Goal: Transaction & Acquisition: Obtain resource

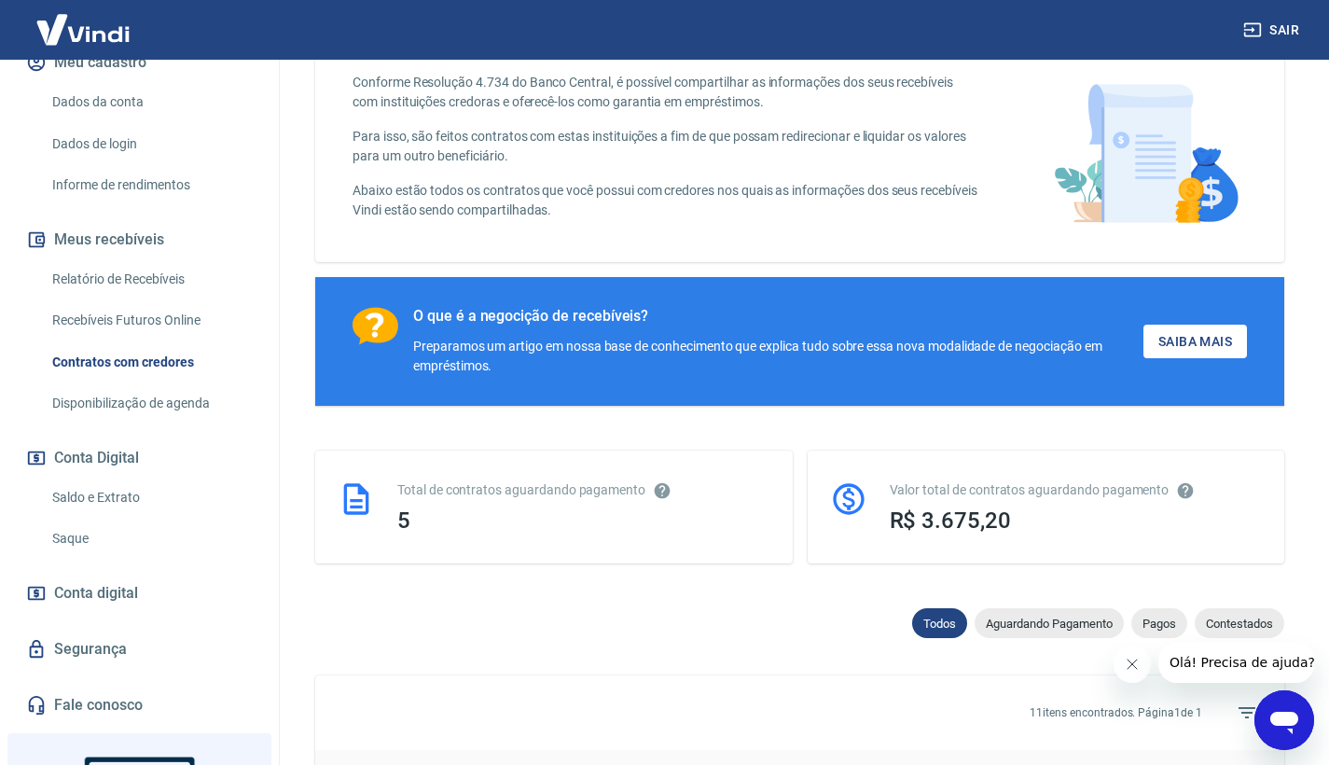
scroll to position [251, 0]
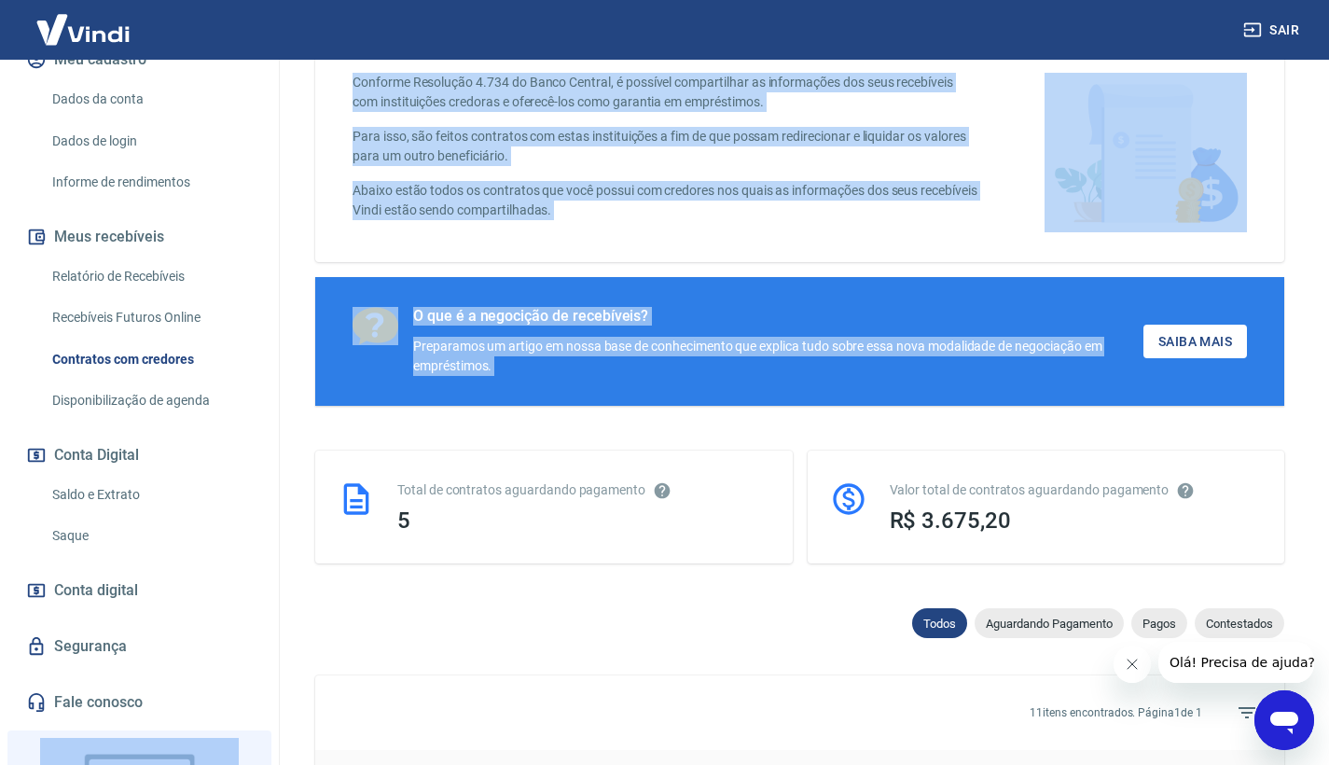
drag, startPoint x: 281, startPoint y: 480, endPoint x: 279, endPoint y: 529, distance: 48.5
click at [279, 529] on div "Sair A [PERSON_NAME] [EMAIL_ADDRESS][DOMAIN_NAME] Início Meu cadastro Dados da …" at bounding box center [664, 287] width 1329 height 765
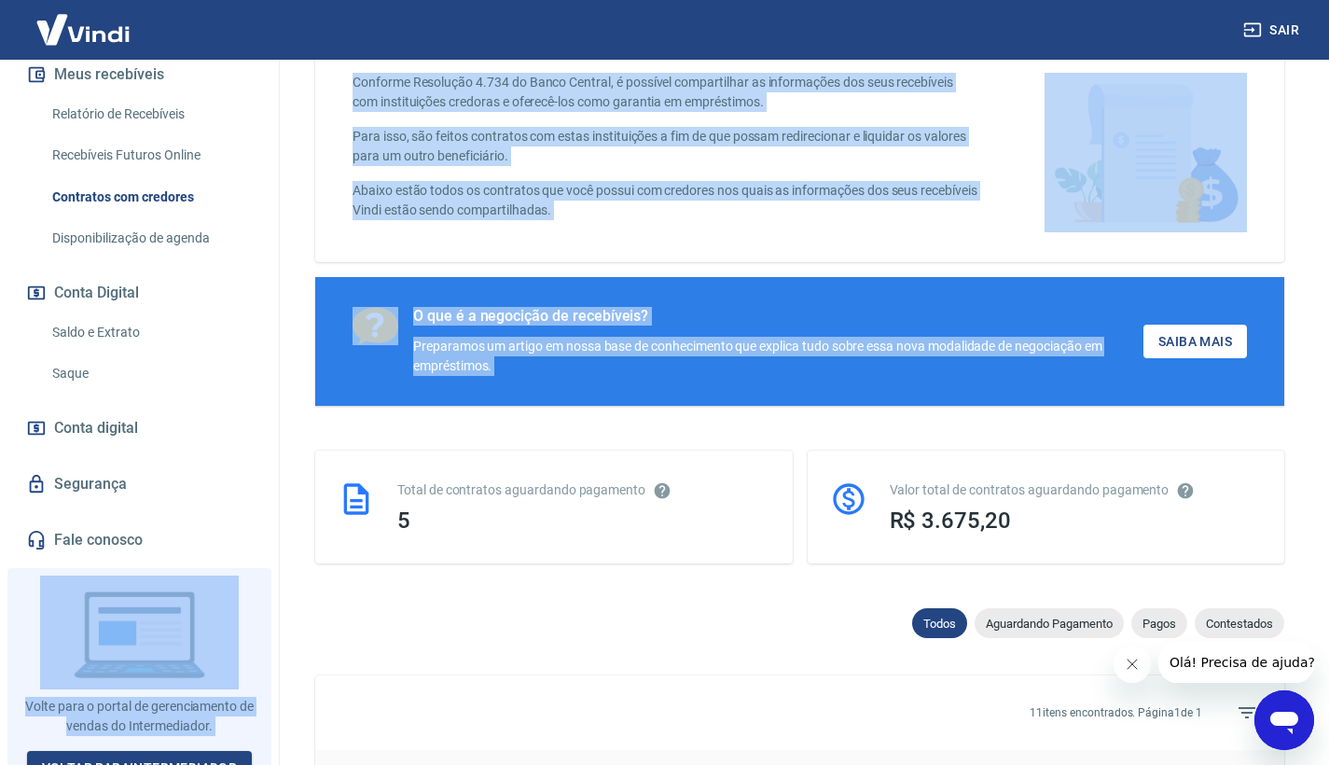
scroll to position [0, 0]
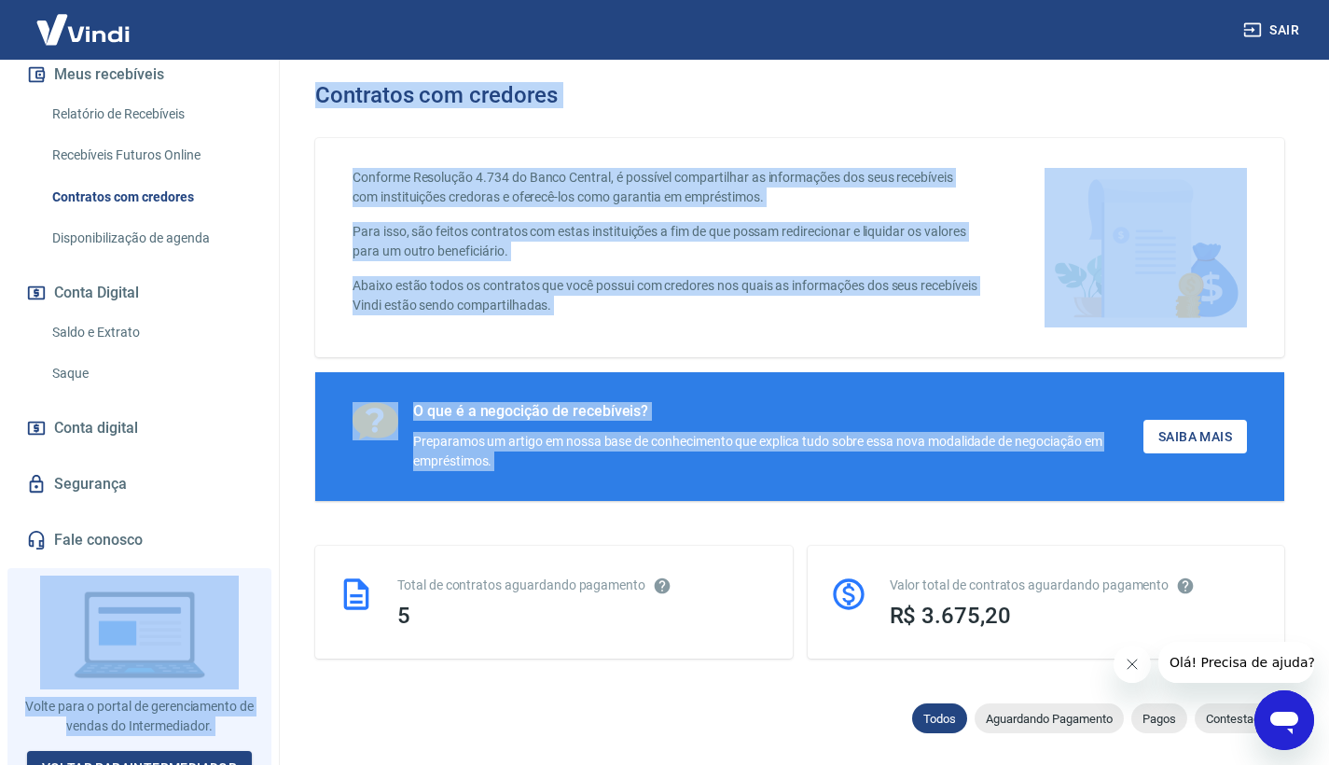
click at [663, 309] on p "Abaixo estão todos os contratos que você possui com credores nos quais as infor…" at bounding box center [666, 295] width 626 height 39
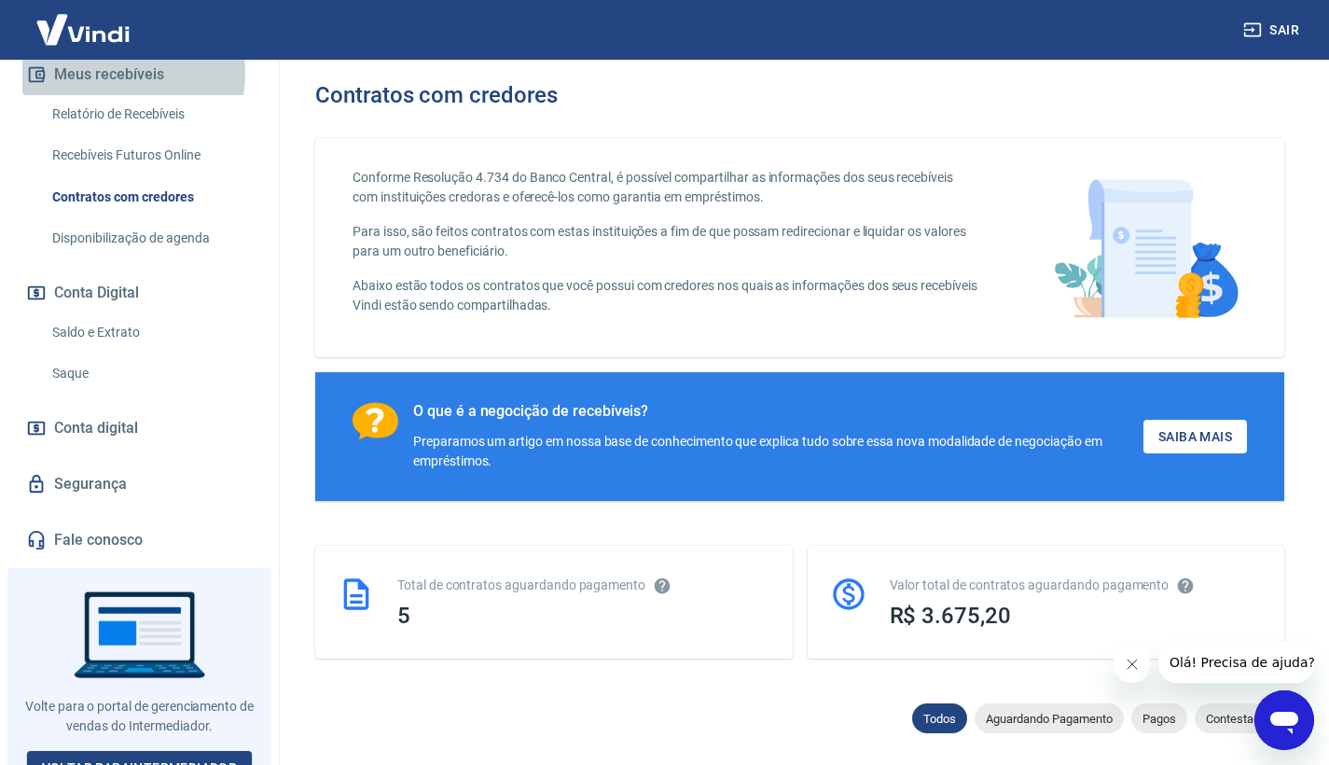
click at [106, 91] on button "Meus recebíveis" at bounding box center [139, 74] width 234 height 41
click at [94, 352] on link "Saldo e Extrato" at bounding box center [151, 332] width 212 height 38
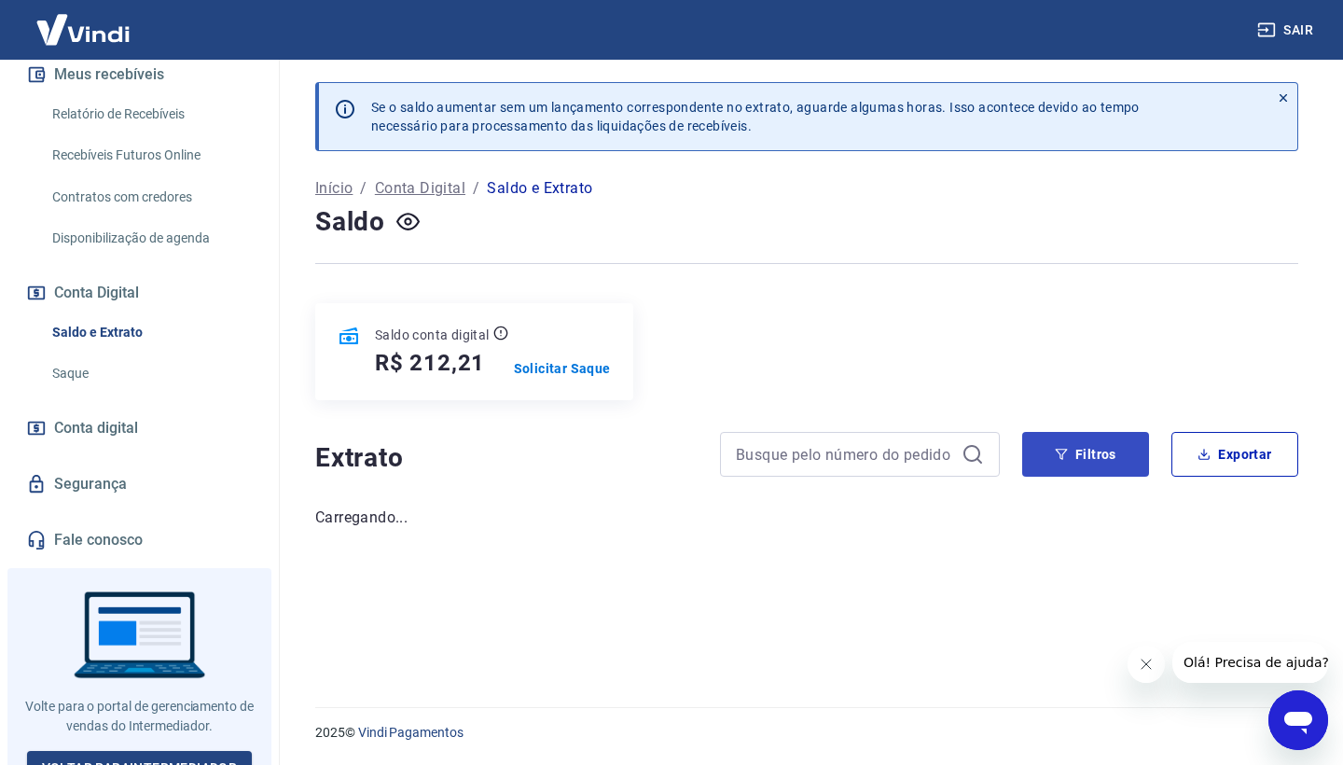
click at [1089, 465] on button "Filtros" at bounding box center [1085, 454] width 127 height 45
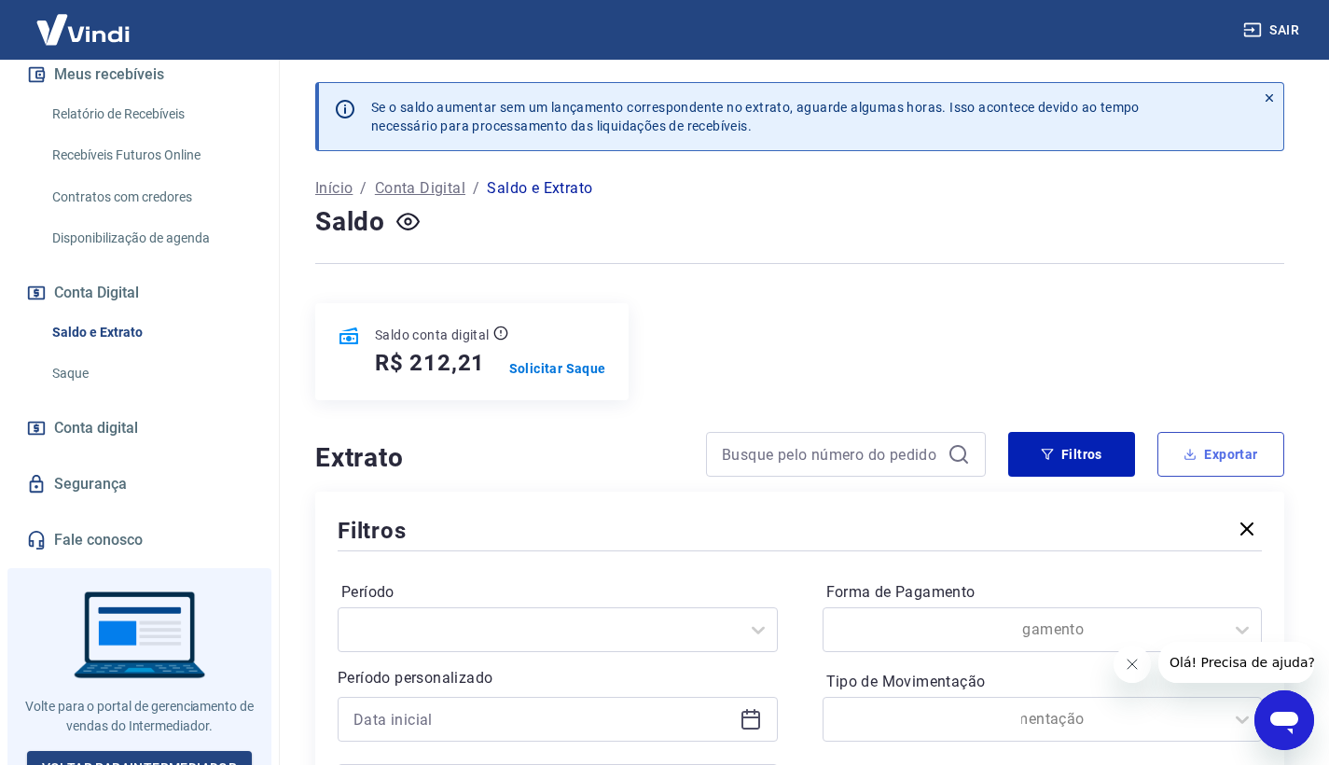
click at [1176, 453] on button "Exportar" at bounding box center [1221, 454] width 127 height 45
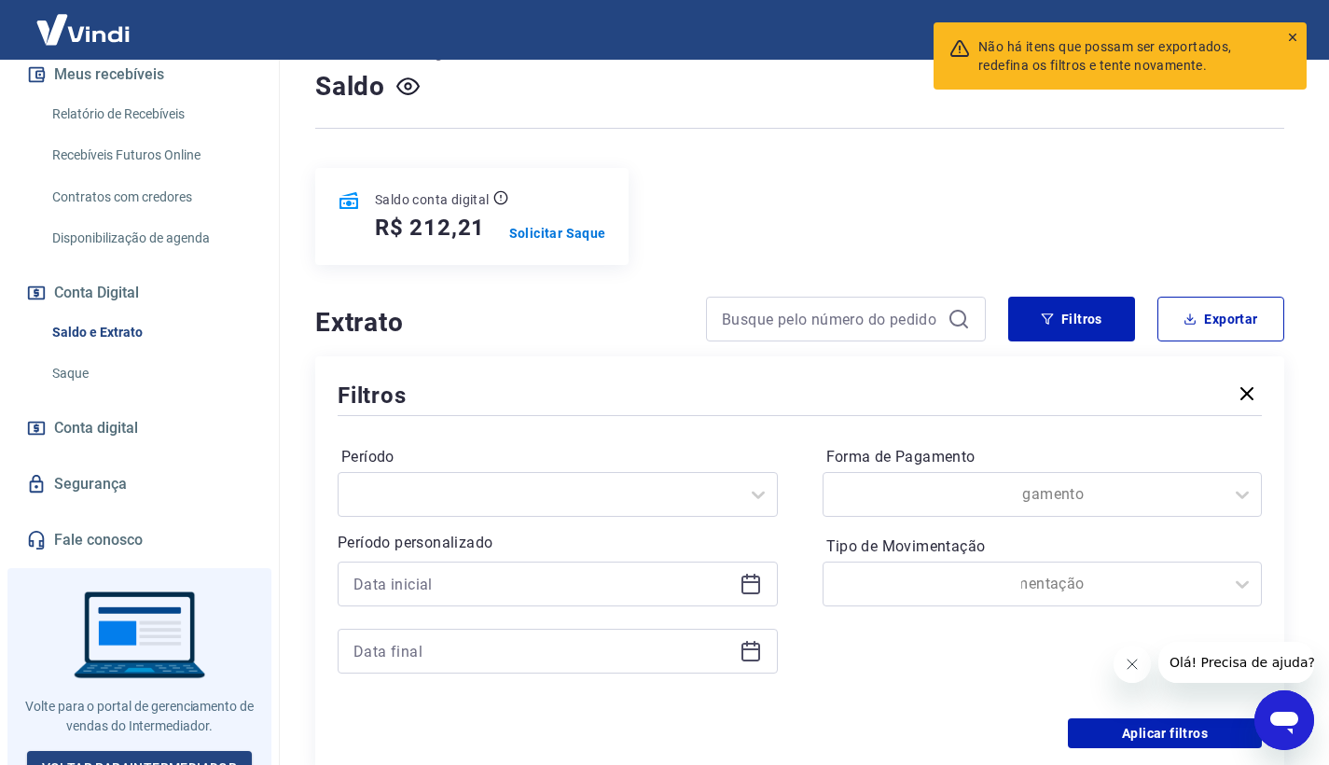
scroll to position [161, 0]
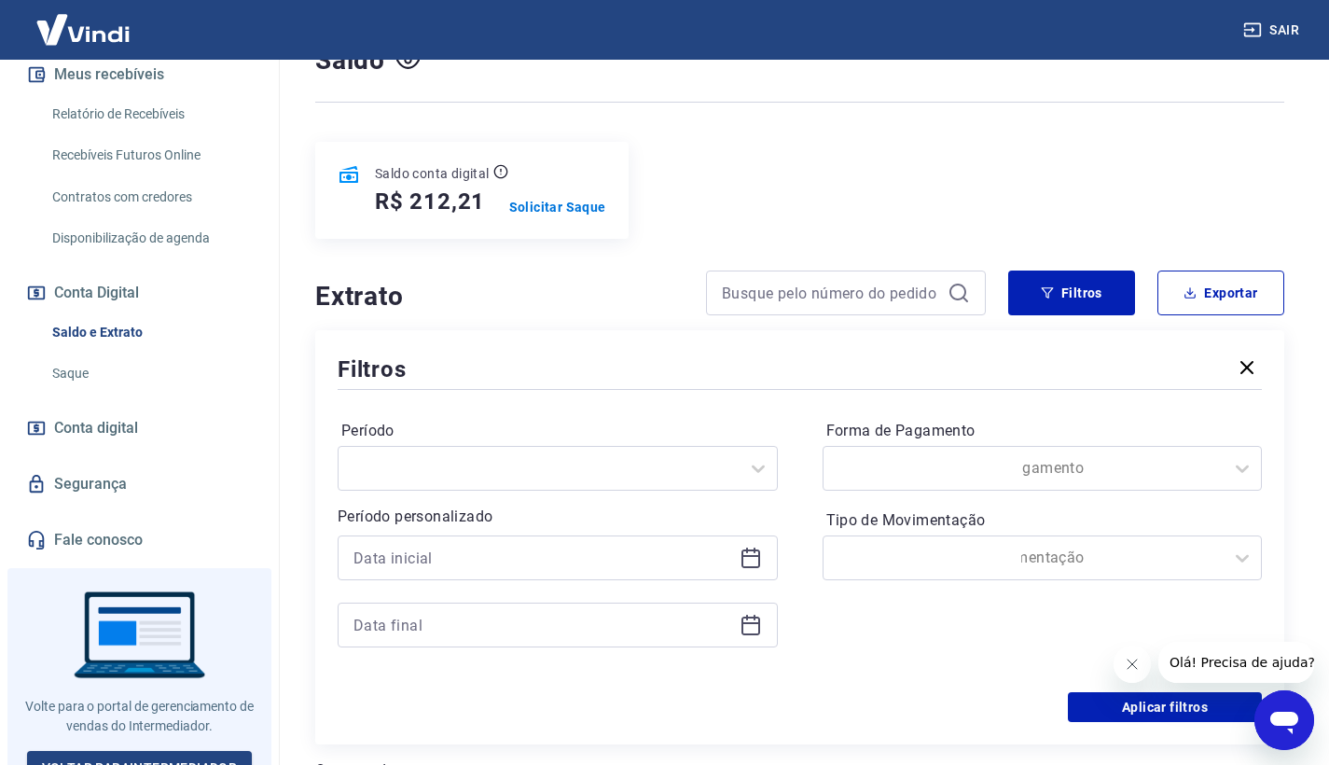
click at [746, 555] on icon at bounding box center [751, 558] width 22 height 22
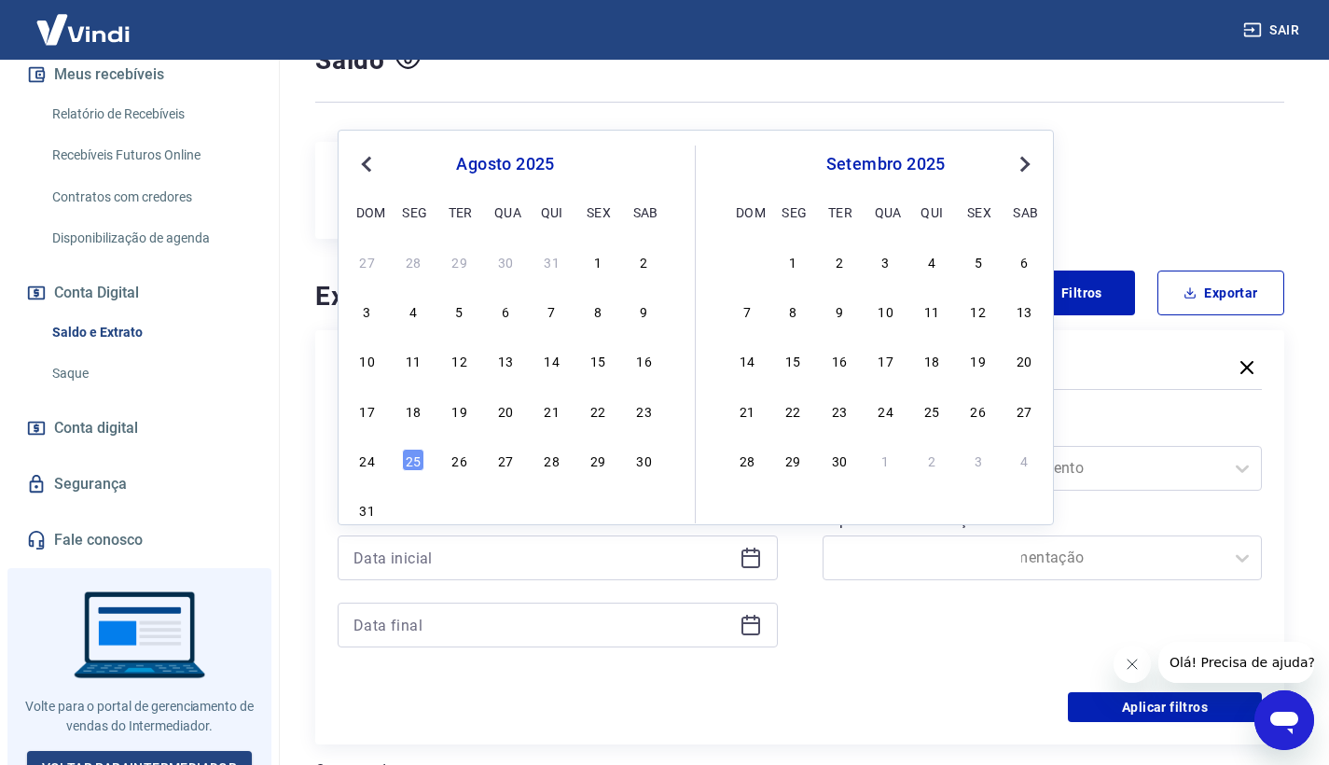
click at [368, 163] on span "Previous Month" at bounding box center [368, 163] width 0 height 21
click at [545, 266] on div "1" at bounding box center [552, 261] width 22 height 22
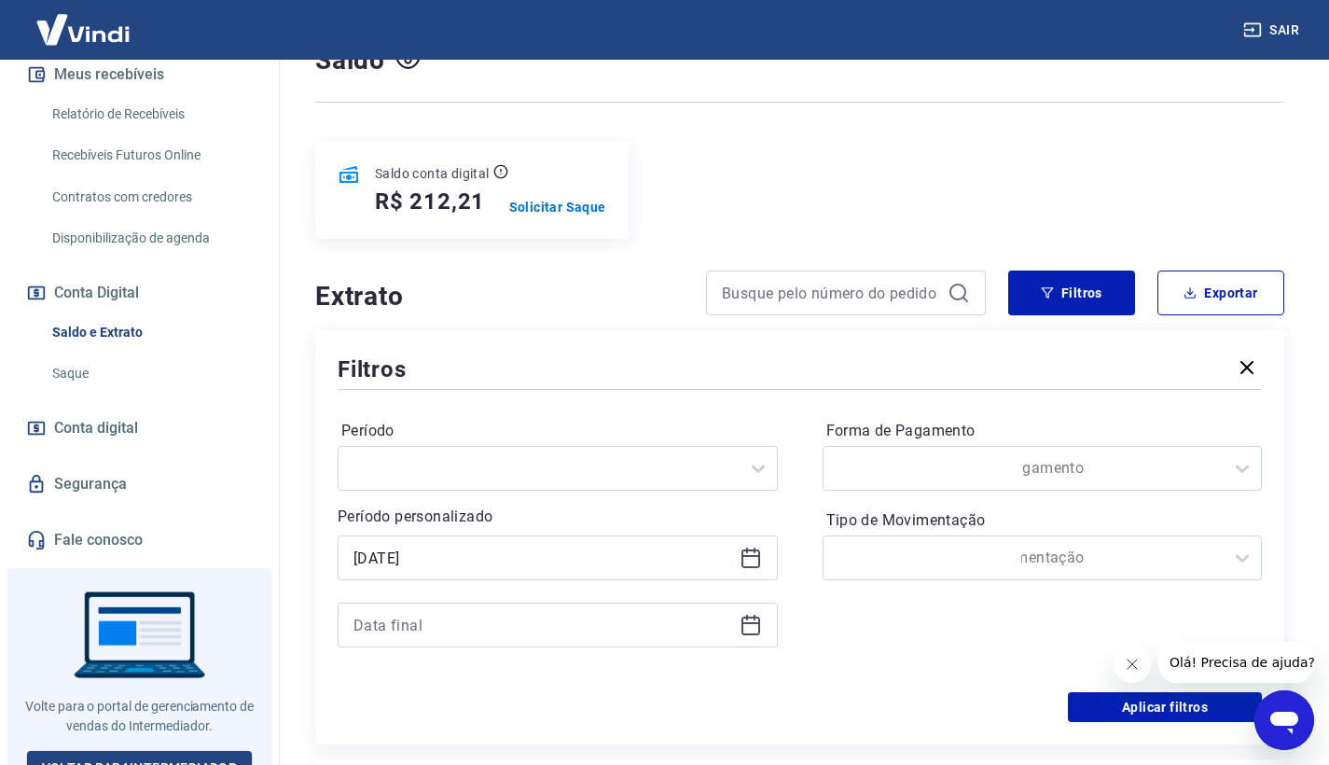
type input "[DATE]"
click at [744, 622] on icon at bounding box center [751, 623] width 19 height 2
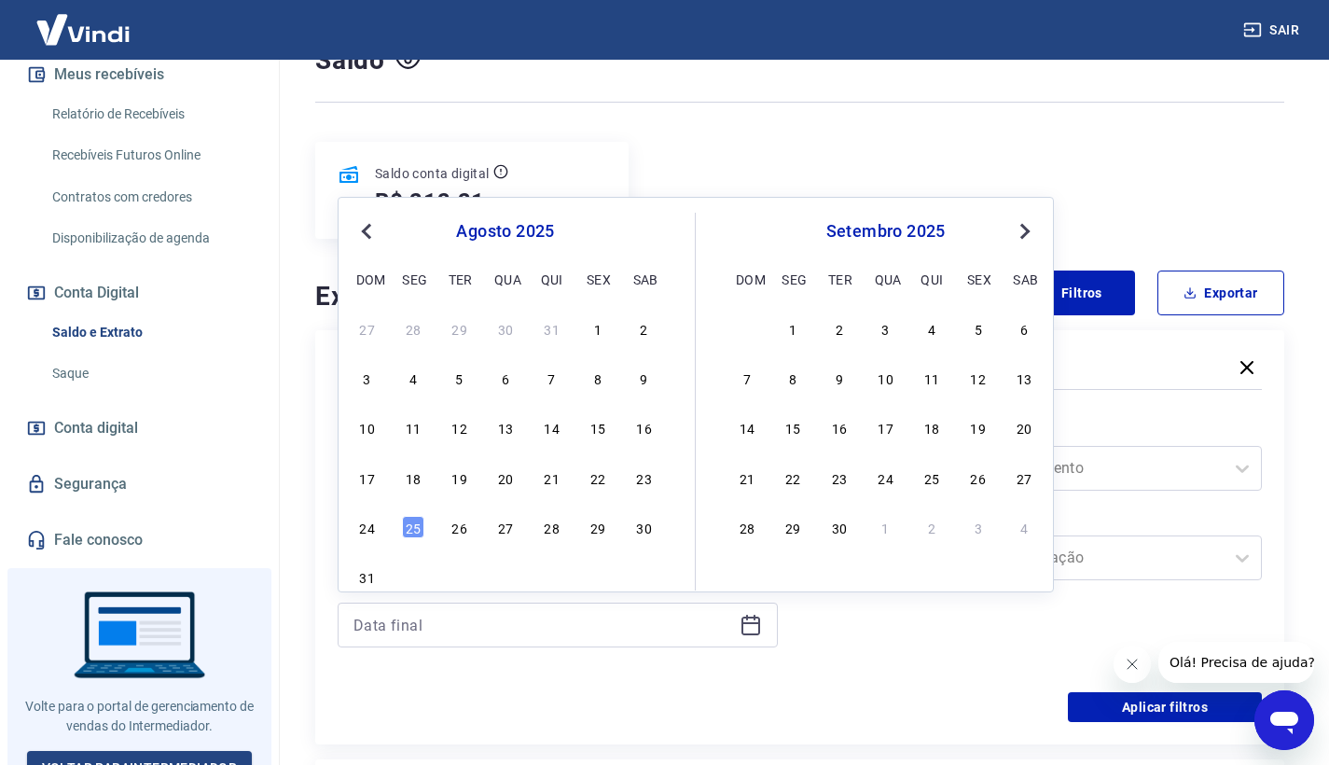
click at [379, 238] on div "agosto 2025" at bounding box center [506, 231] width 304 height 22
click at [375, 236] on button "Previous Month" at bounding box center [366, 231] width 22 height 22
click at [373, 236] on button "Previous Month" at bounding box center [366, 231] width 22 height 22
click at [646, 535] on div "31" at bounding box center [644, 527] width 22 height 22
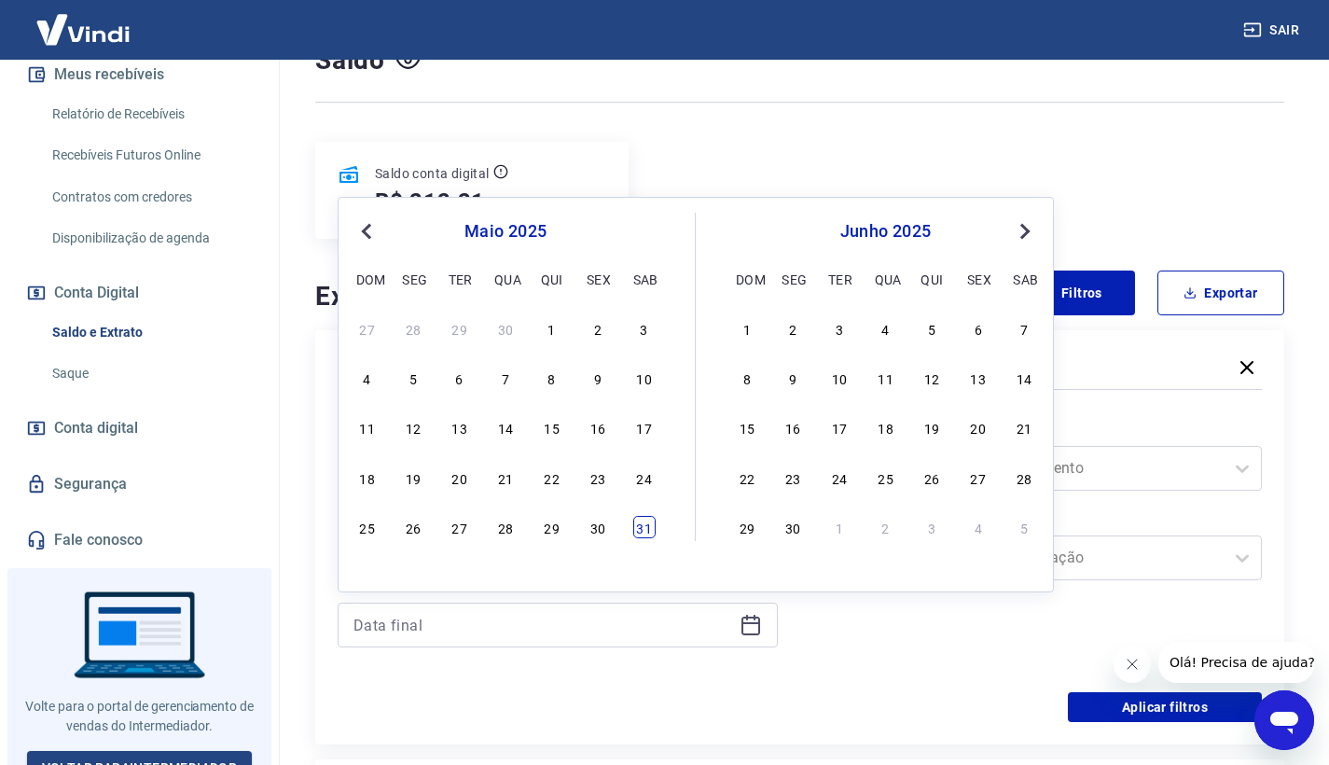
type input "[DATE]"
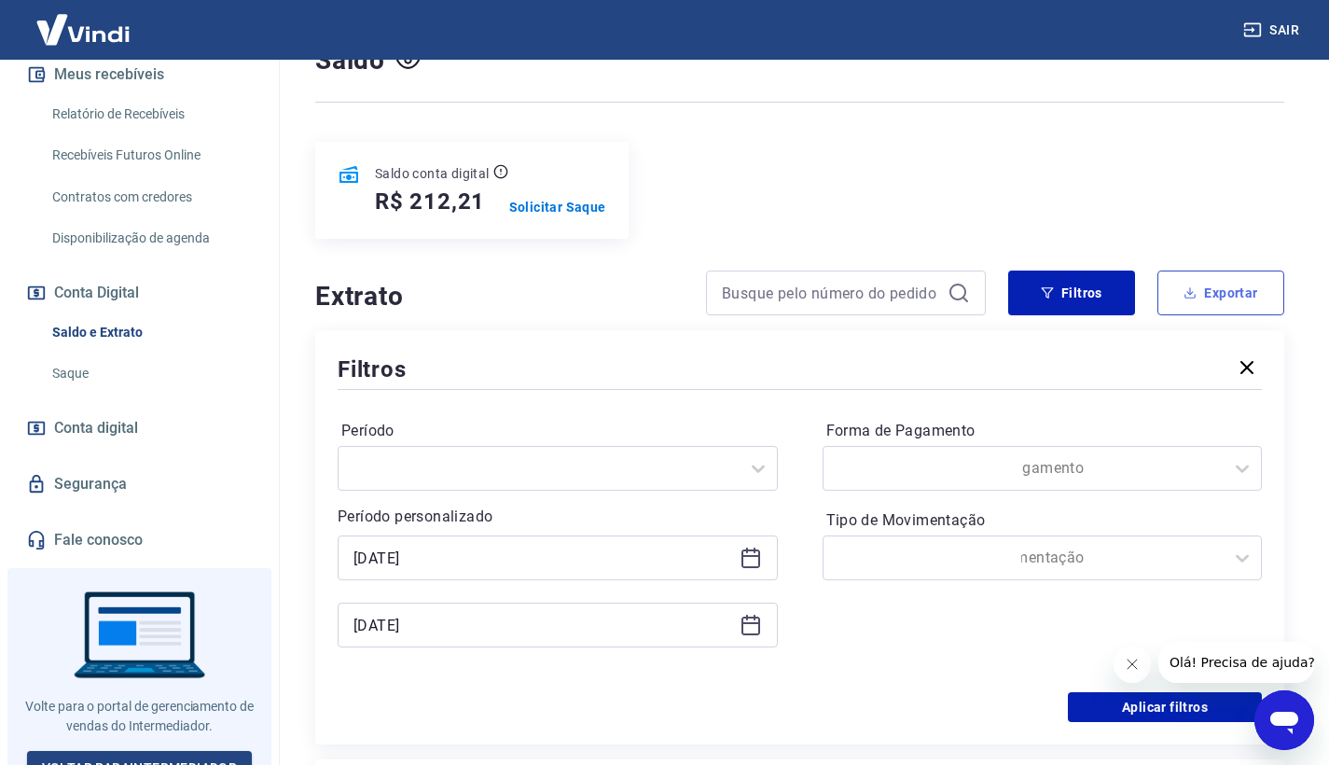
click at [1207, 292] on button "Exportar" at bounding box center [1221, 293] width 127 height 45
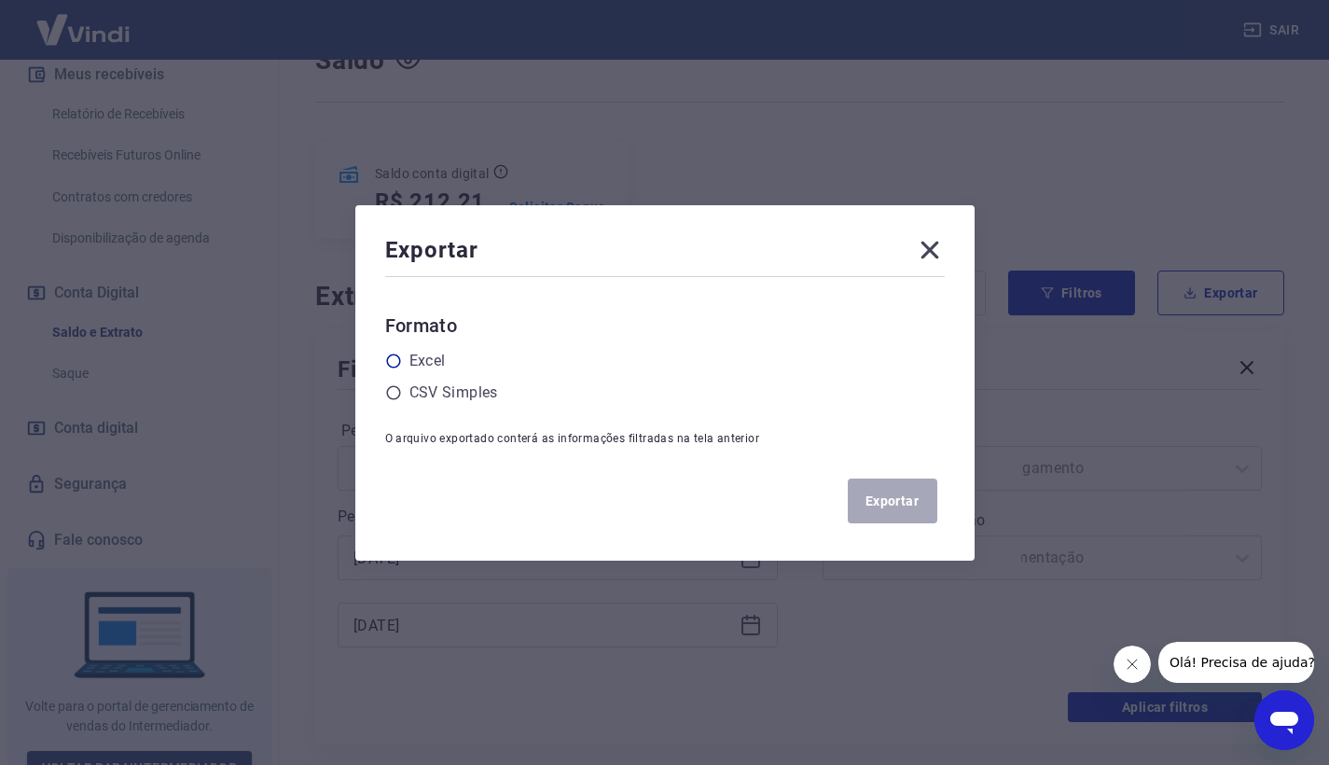
click at [423, 365] on label "Excel" at bounding box center [428, 361] width 36 height 22
click at [0, 0] on input "radio" at bounding box center [0, 0] width 0 height 0
click at [882, 502] on button "Exportar" at bounding box center [893, 501] width 90 height 45
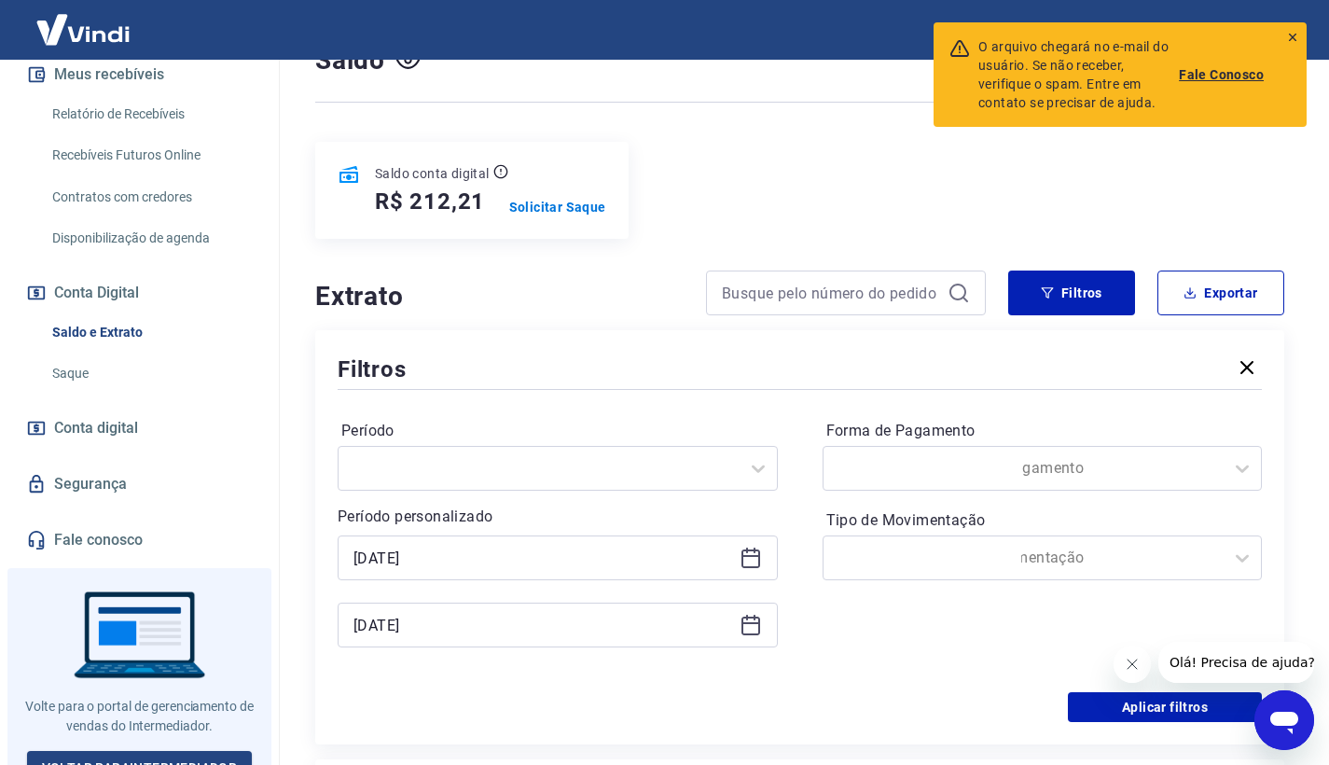
click at [773, 185] on div "Saldo conta digital R$ 212,21 Solicitar Saque" at bounding box center [799, 190] width 969 height 97
click at [1296, 38] on icon at bounding box center [1292, 37] width 13 height 13
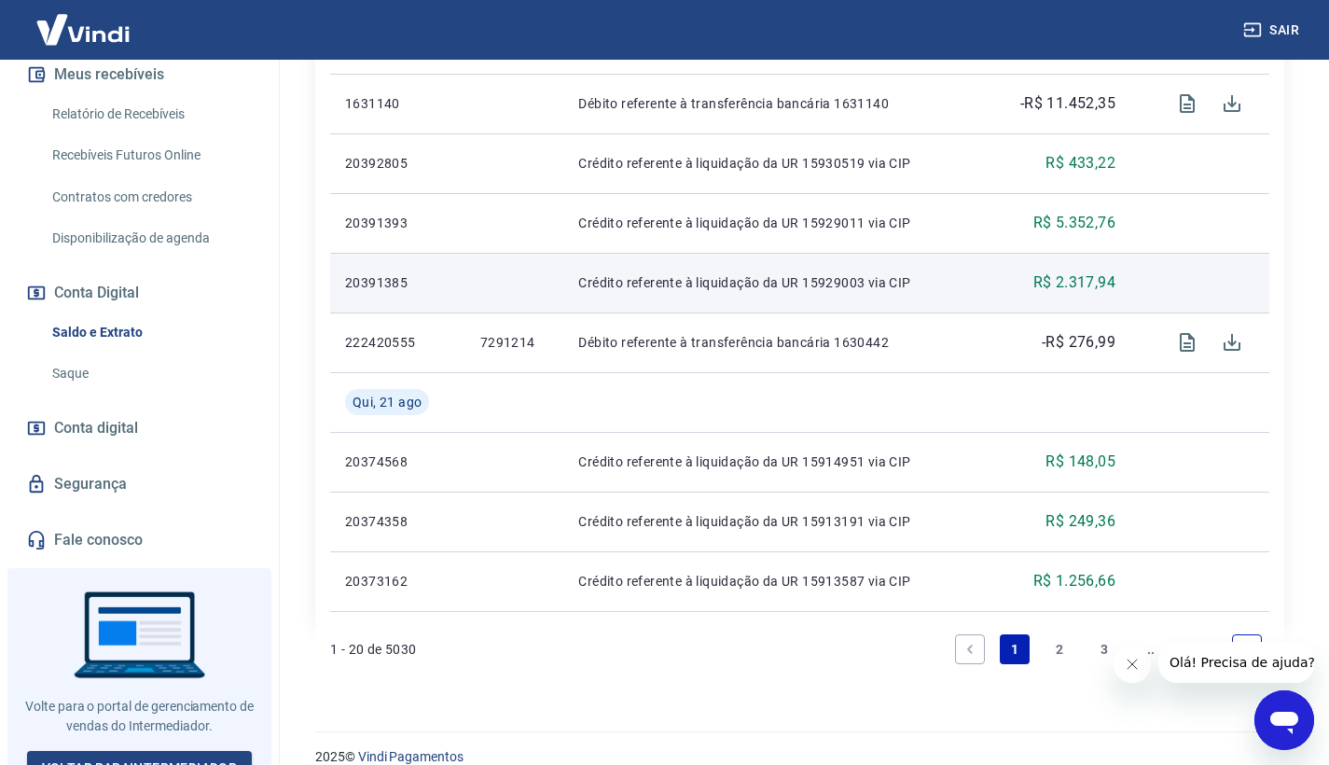
scroll to position [1781, 0]
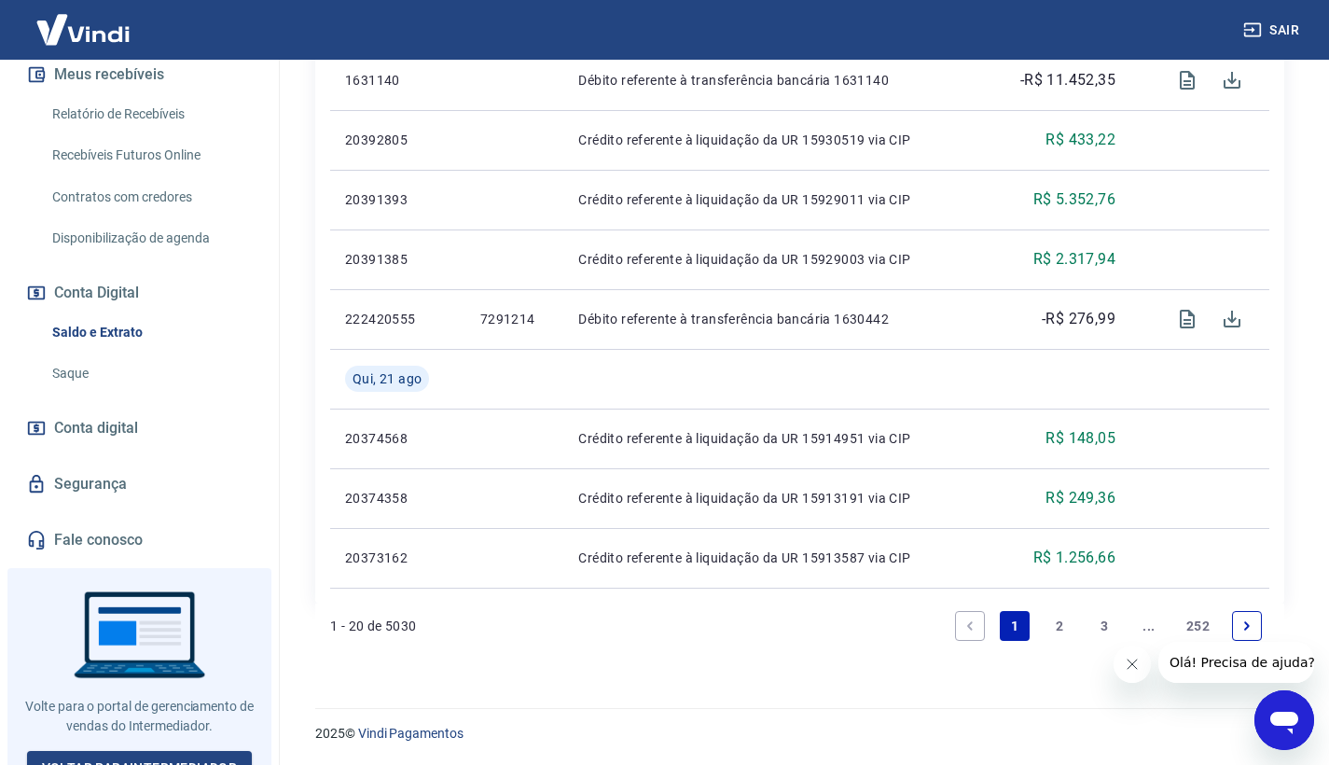
click at [1055, 626] on link "2" at bounding box center [1060, 626] width 30 height 30
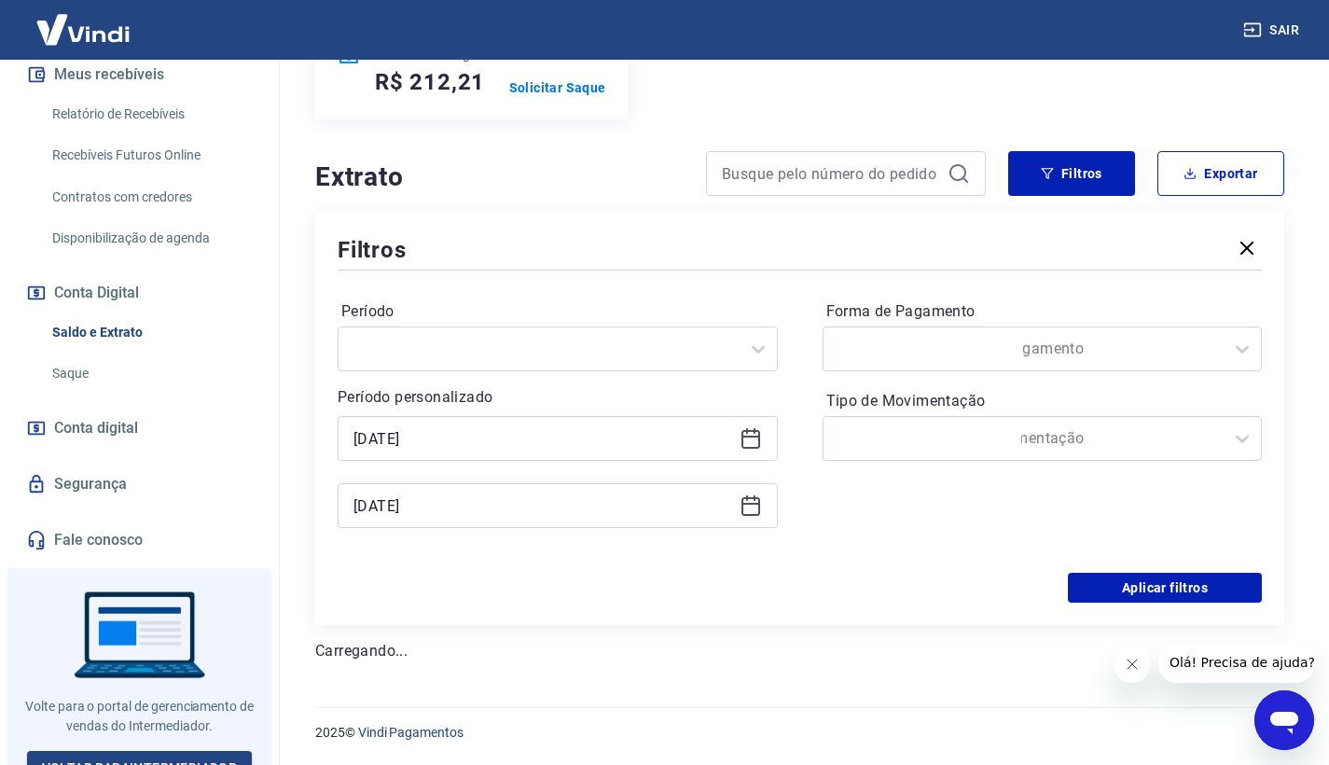
scroll to position [280, 0]
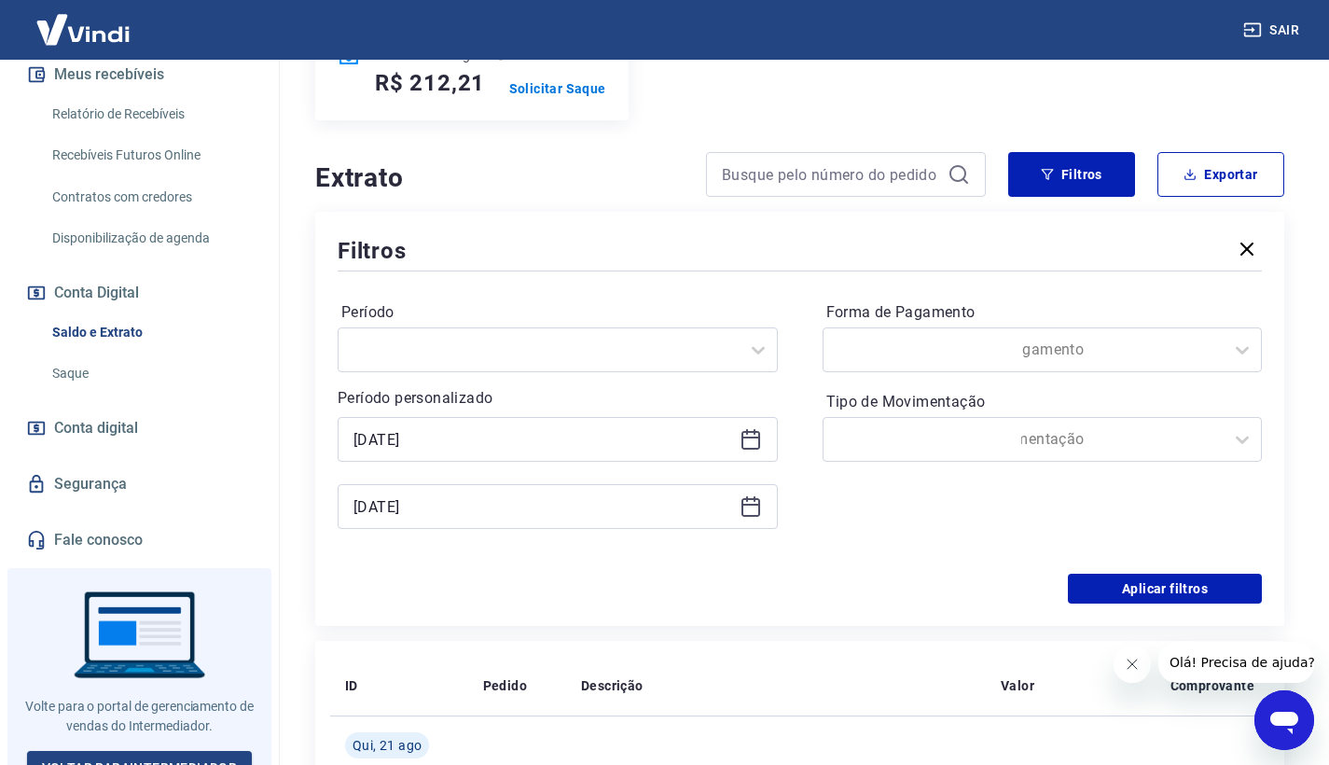
click at [1248, 252] on icon "button" at bounding box center [1247, 249] width 22 height 22
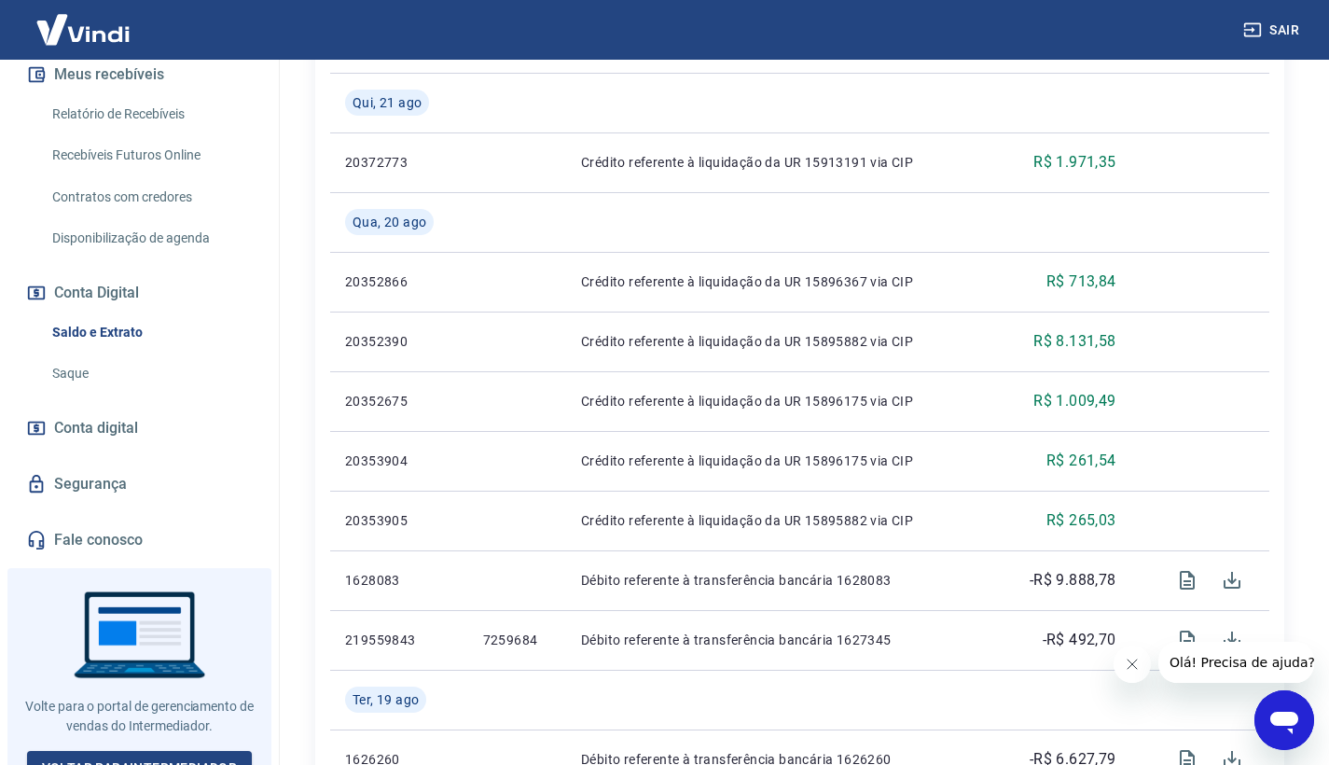
scroll to position [0, 0]
